Goal: Information Seeking & Learning: Learn about a topic

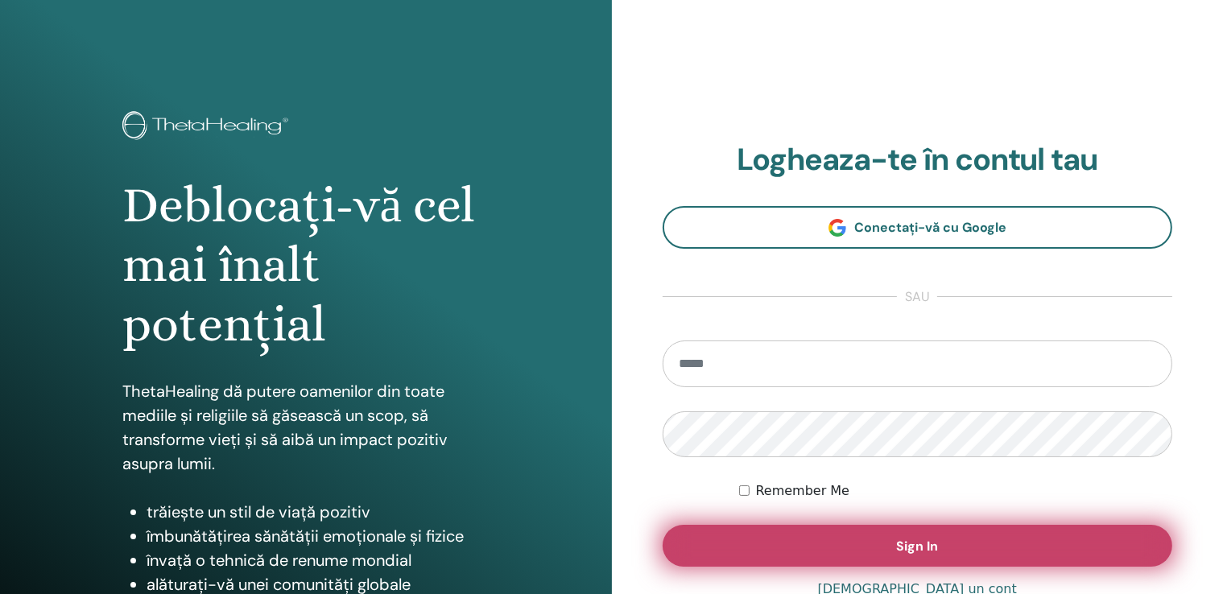
type input "**********"
click at [848, 535] on button "Sign In" at bounding box center [917, 546] width 510 height 42
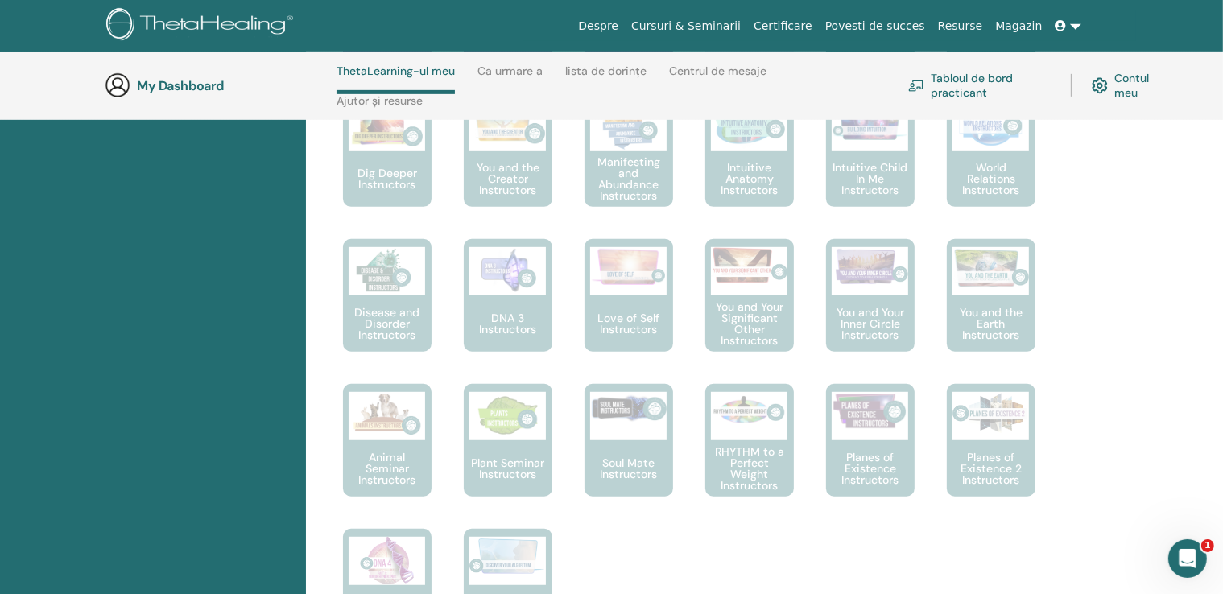
scroll to position [551, 0]
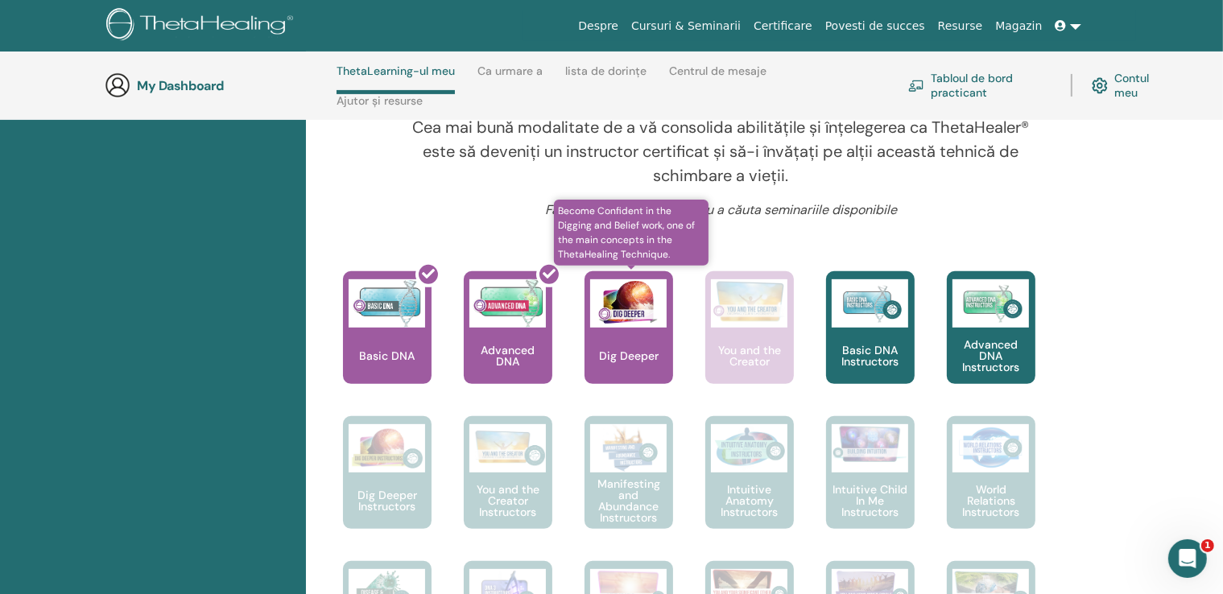
click at [633, 357] on p "Dig Deeper" at bounding box center [628, 355] width 72 height 11
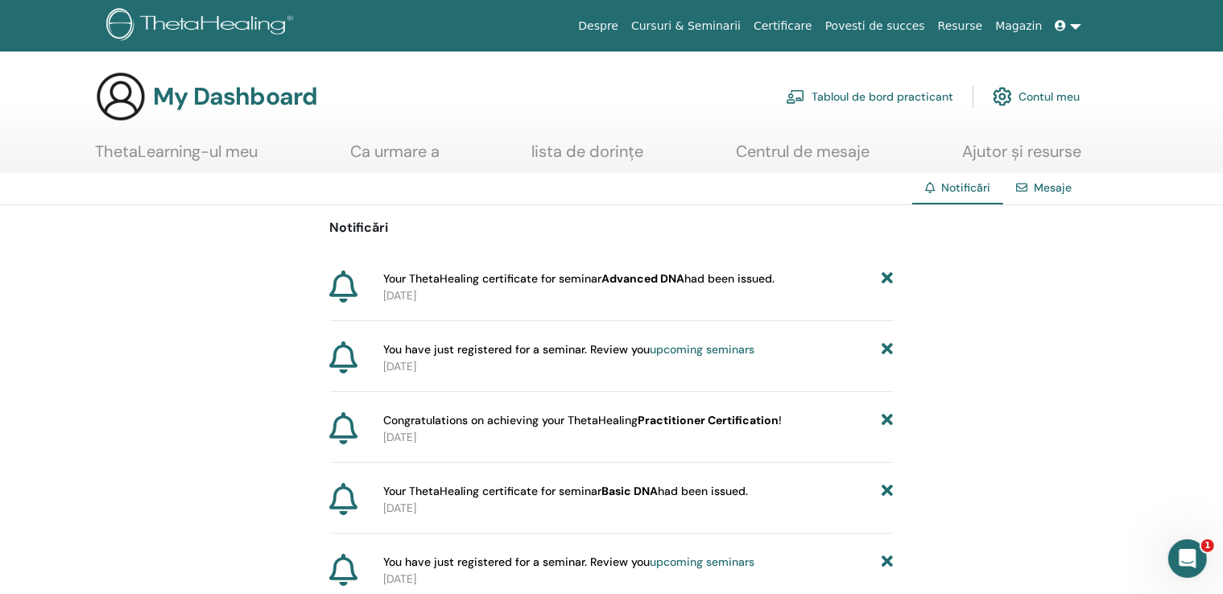
click at [804, 27] on link "Certificare" at bounding box center [783, 26] width 72 height 30
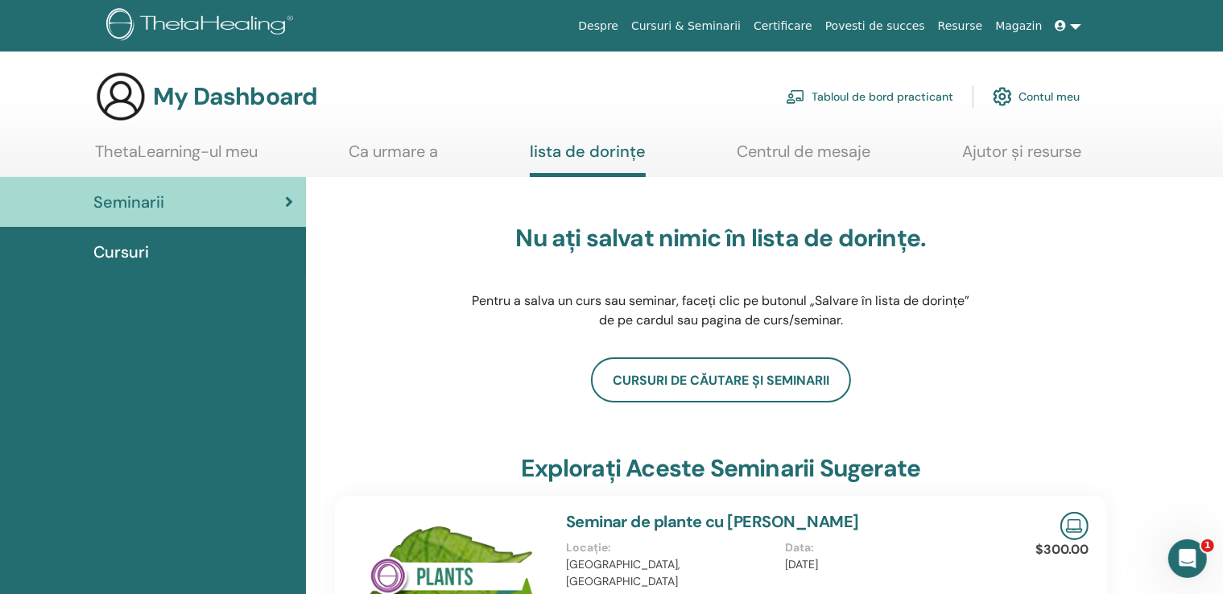
click at [819, 27] on link "Certificare" at bounding box center [783, 26] width 72 height 30
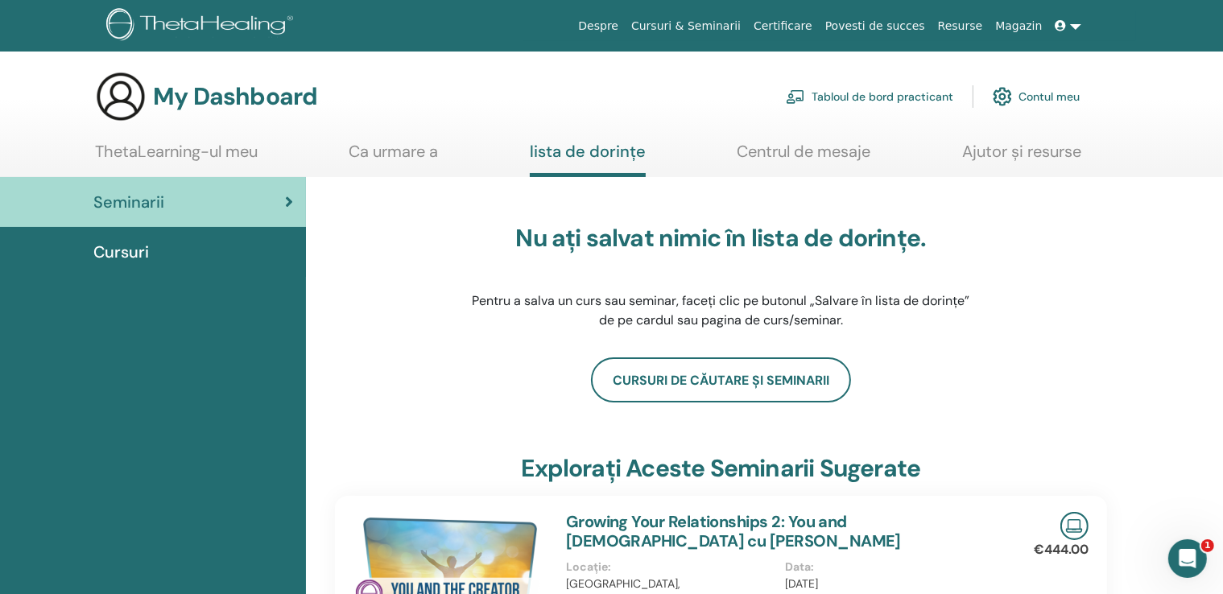
click at [142, 252] on span "Cursuri" at bounding box center [121, 252] width 56 height 24
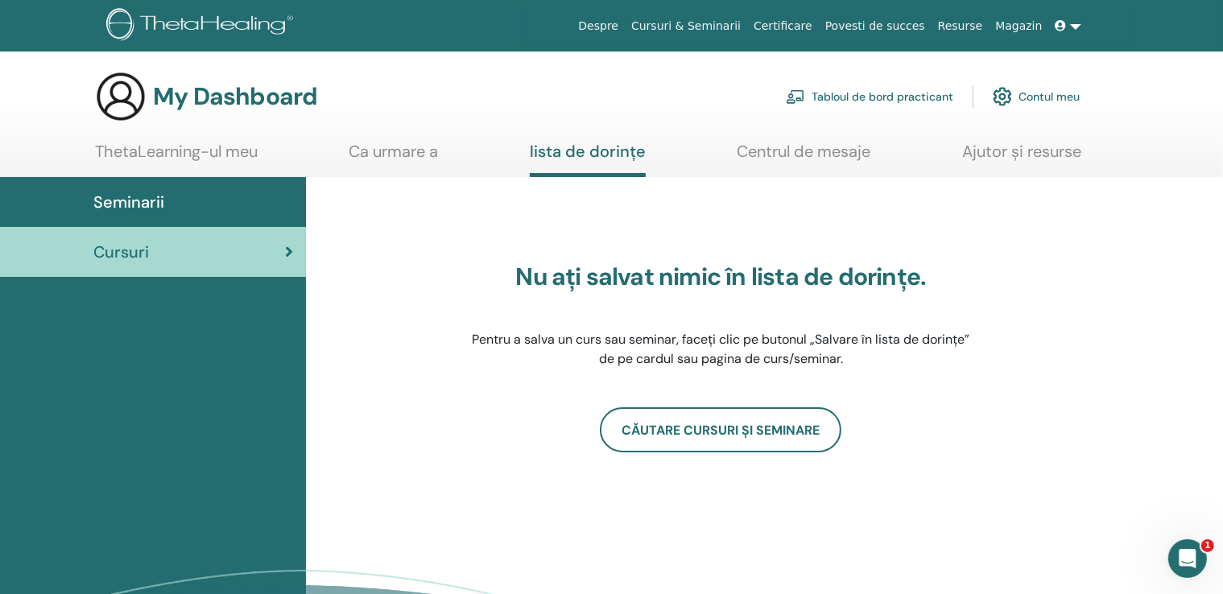
click at [1066, 27] on icon at bounding box center [1060, 25] width 11 height 11
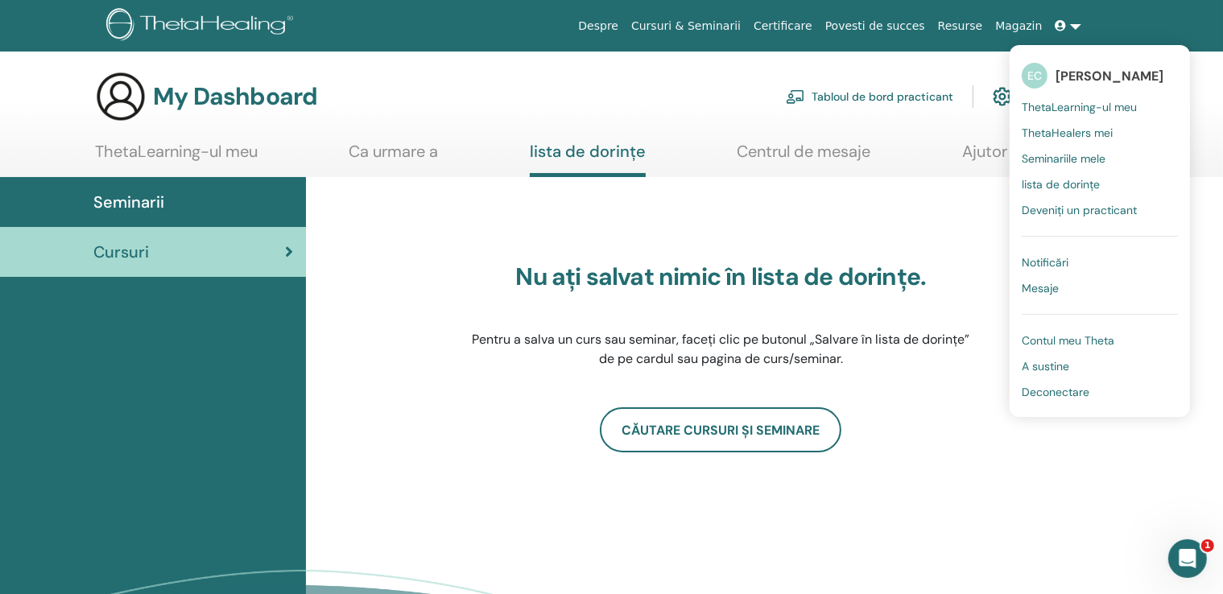
click at [1111, 336] on span "Contul meu Theta" at bounding box center [1067, 340] width 93 height 14
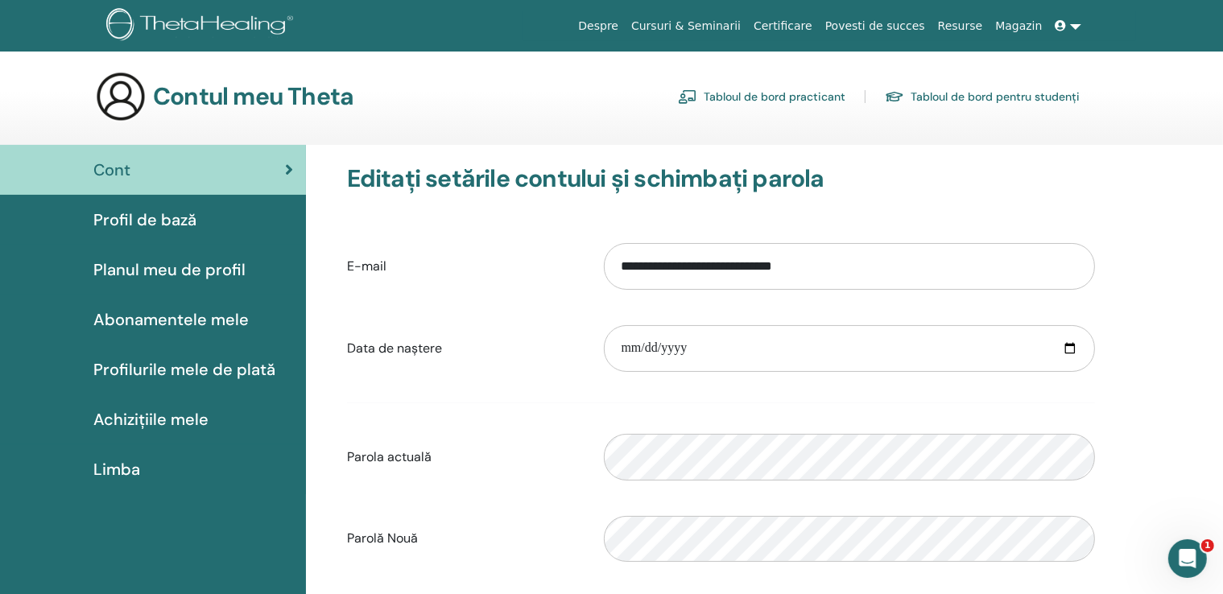
click at [1074, 25] on link at bounding box center [1068, 26] width 39 height 30
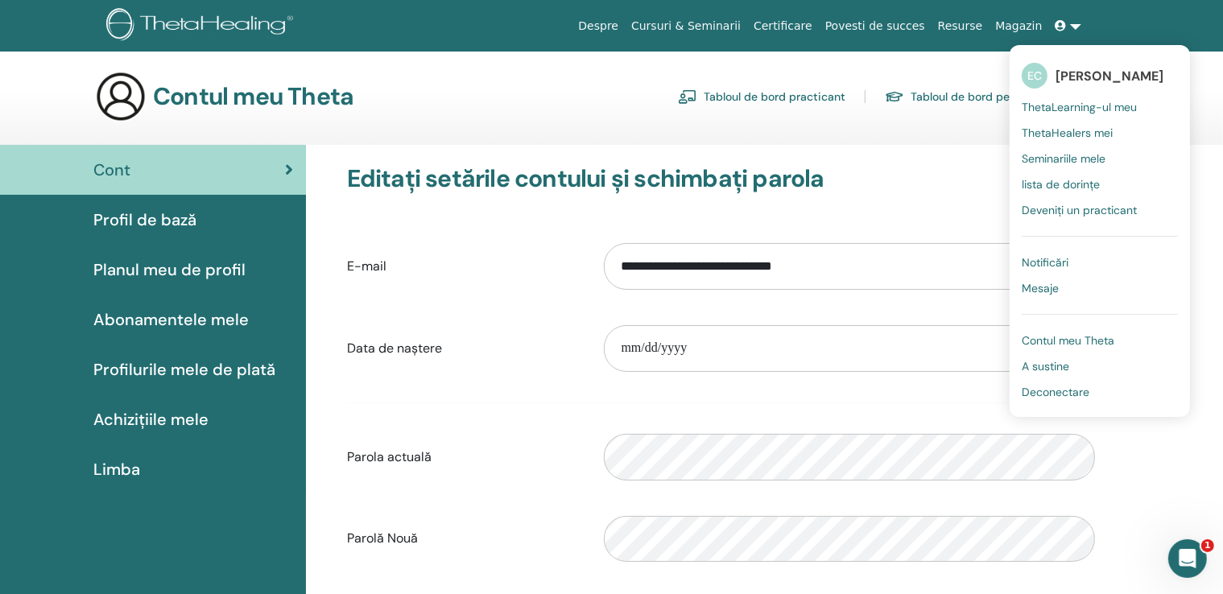
click at [859, 136] on section "Contul meu Theta Tabloul de bord practicant Tabloul de bord pentru studenți" at bounding box center [611, 108] width 1223 height 74
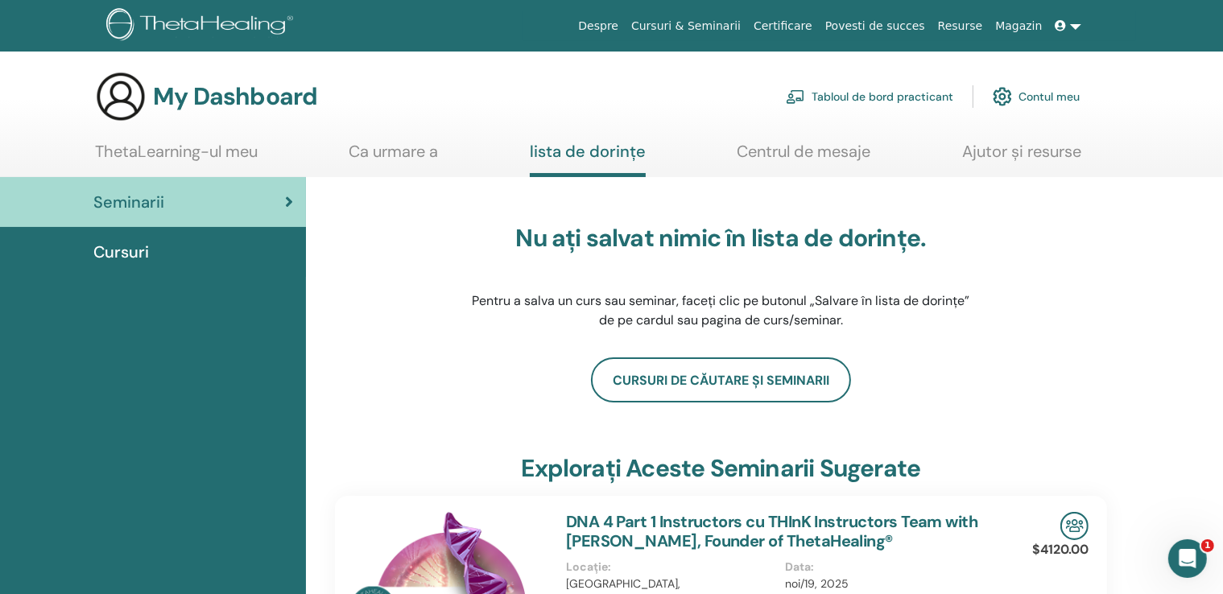
click at [364, 148] on link "Ca urmare a" at bounding box center [393, 157] width 89 height 31
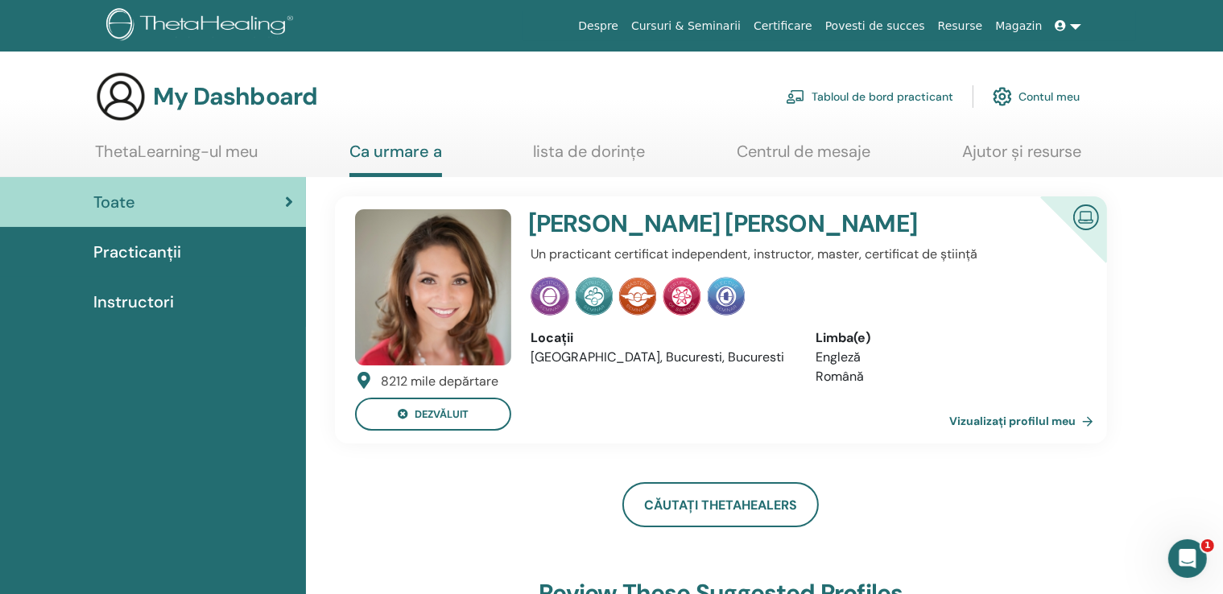
click at [887, 95] on link "Tabloul de bord practicant" at bounding box center [869, 96] width 167 height 35
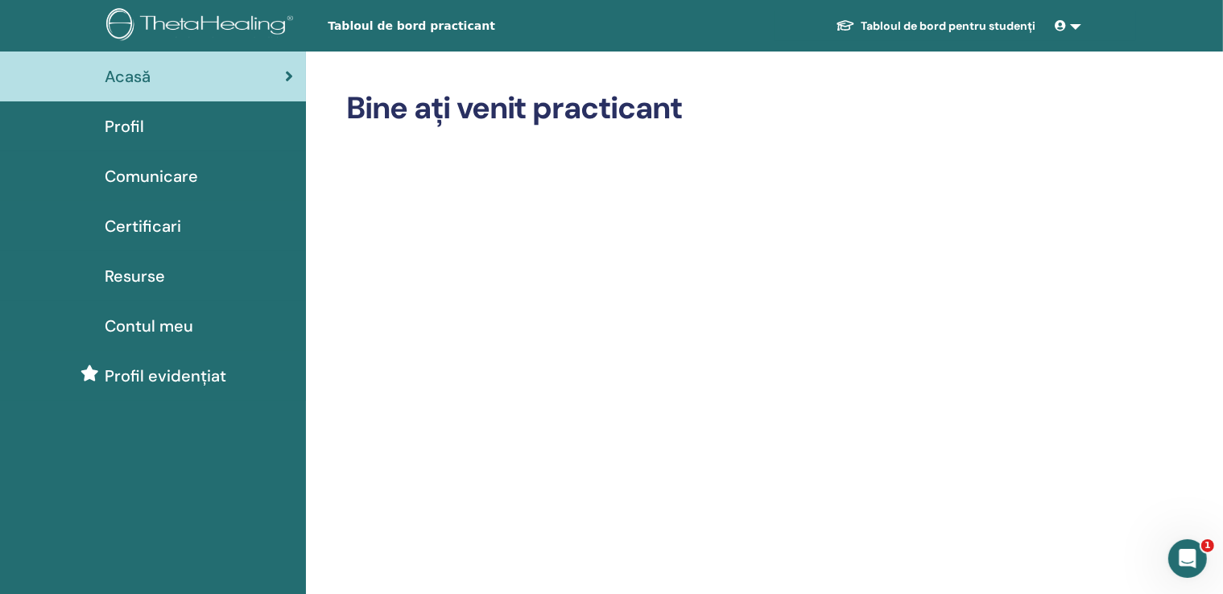
click at [157, 231] on span "Certificari" at bounding box center [143, 226] width 76 height 24
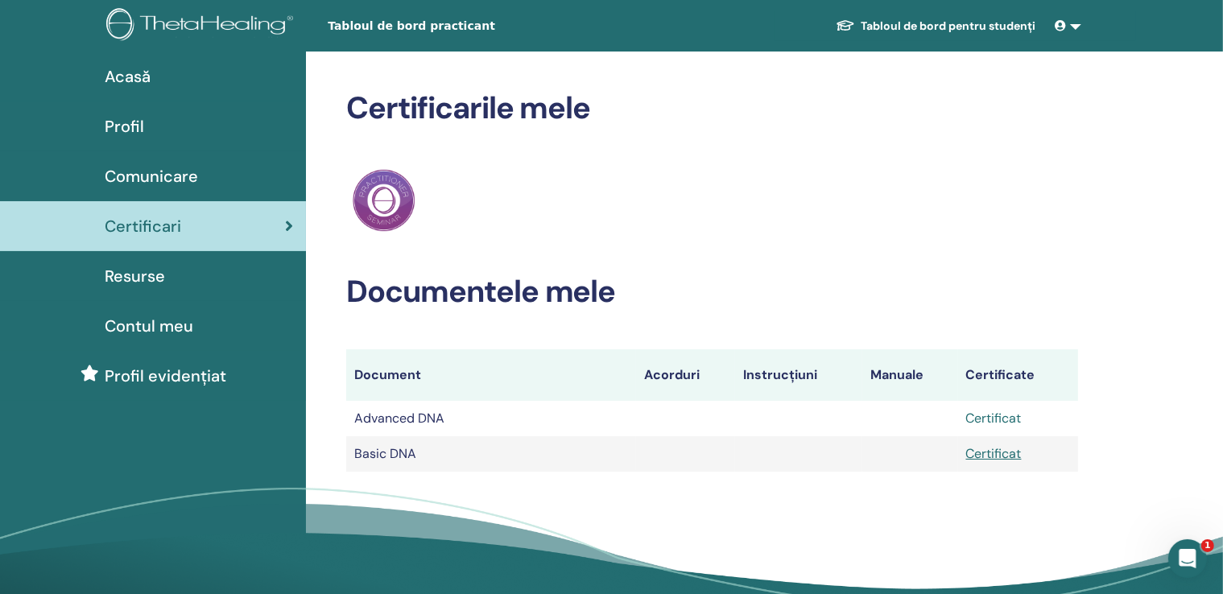
click at [992, 421] on link "Certificat" at bounding box center [994, 418] width 56 height 17
